Goal: Task Accomplishment & Management: Use online tool/utility

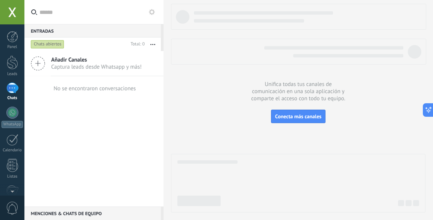
click at [11, 14] on div at bounding box center [12, 12] width 24 height 24
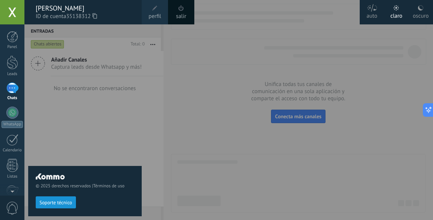
click at [96, 17] on icon at bounding box center [94, 16] width 5 height 6
click at [364, 103] on div at bounding box center [240, 110] width 433 height 220
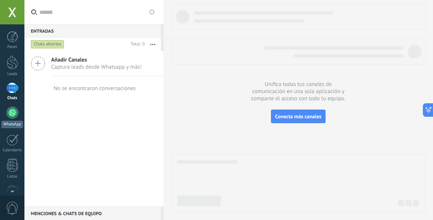
click at [13, 112] on div at bounding box center [12, 113] width 12 height 12
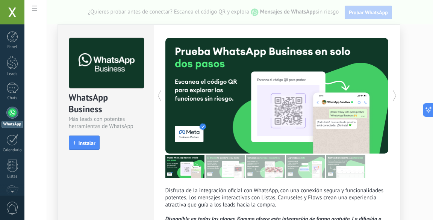
click at [33, 9] on div "WhatsApp Business Más leads con potentes herramientas de WhatsApp install Insta…" at bounding box center [228, 110] width 408 height 220
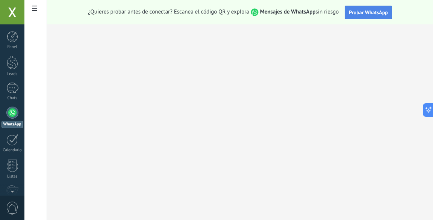
click at [358, 11] on span "Probar WhatsApp" at bounding box center [367, 12] width 39 height 7
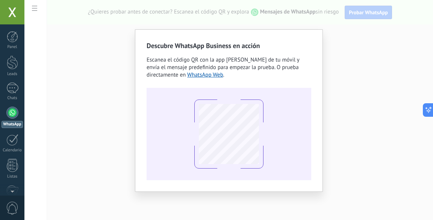
click at [339, 35] on div "Descubre WhatsApp Business en acción Escanea el código QR con la app [PERSON_NA…" at bounding box center [228, 110] width 408 height 220
